Goal: Navigation & Orientation: Understand site structure

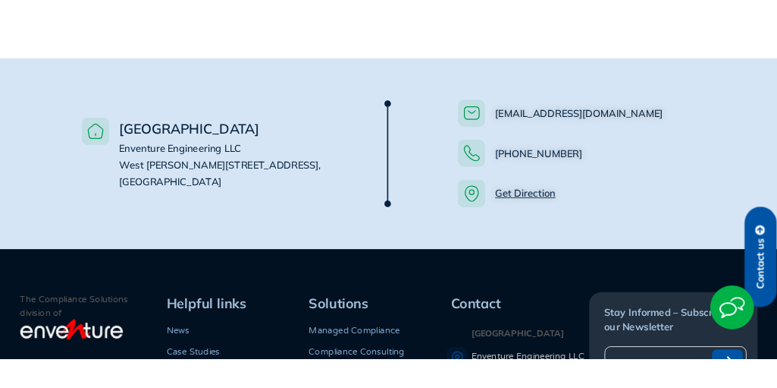
scroll to position [1174, 0]
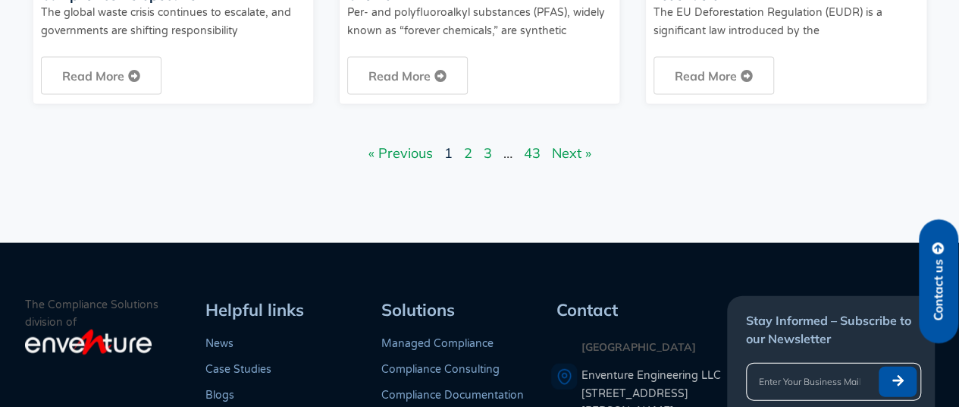
scroll to position [1535, 0]
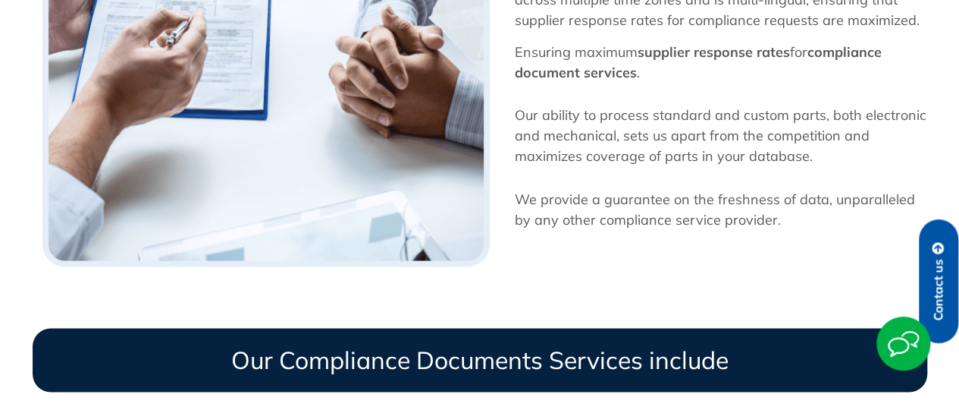
scroll to position [989, 0]
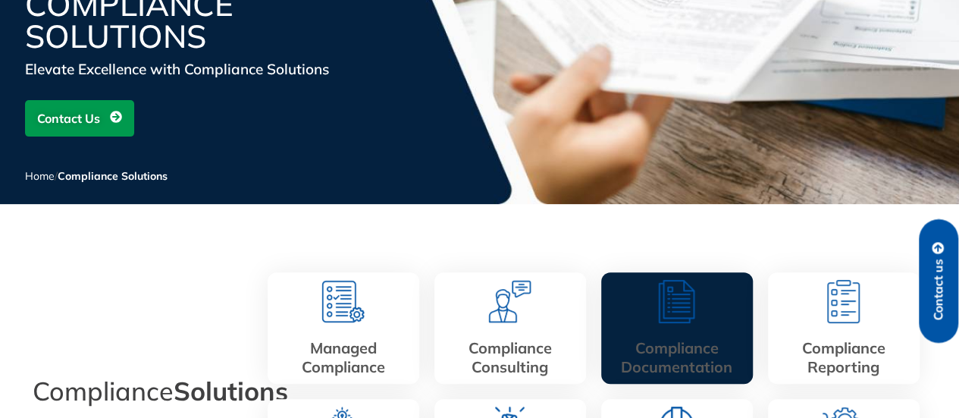
scroll to position [166, 0]
